Goal: Find specific page/section: Find specific page/section

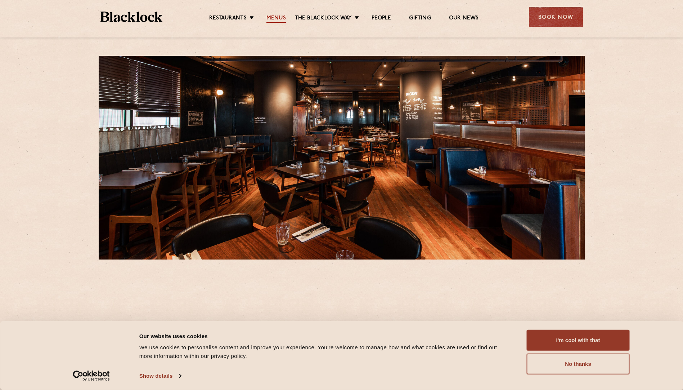
click at [275, 15] on link "Menus" at bounding box center [276, 19] width 19 height 8
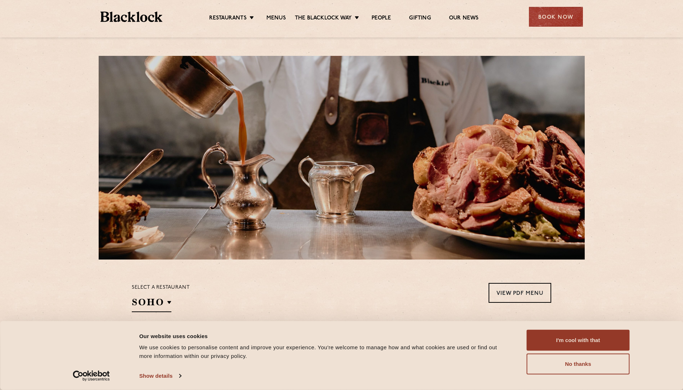
scroll to position [187, 0]
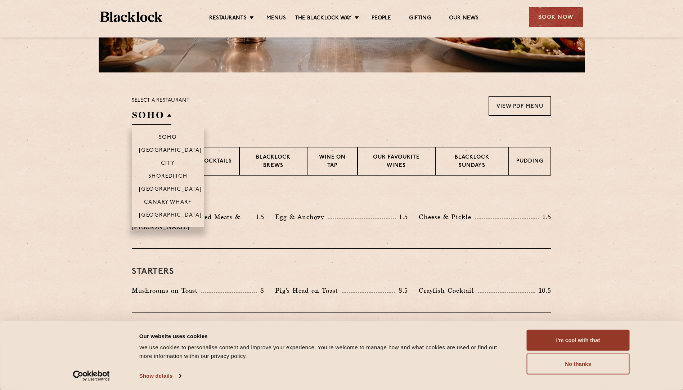
click at [168, 112] on h2 "SOHO" at bounding box center [152, 117] width 40 height 16
click at [169, 208] on li "Canary Wharf" at bounding box center [168, 201] width 72 height 13
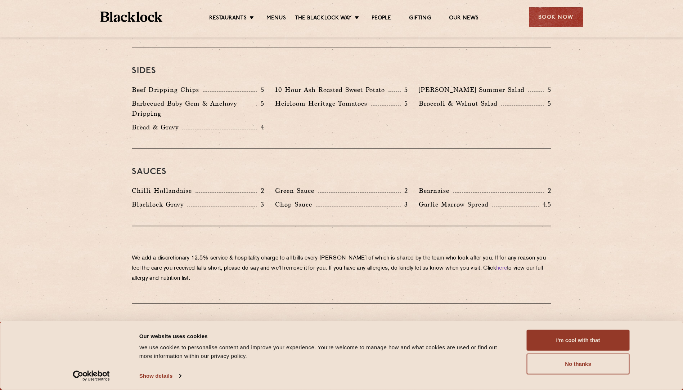
scroll to position [1109, 0]
